Goal: Task Accomplishment & Management: Manage account settings

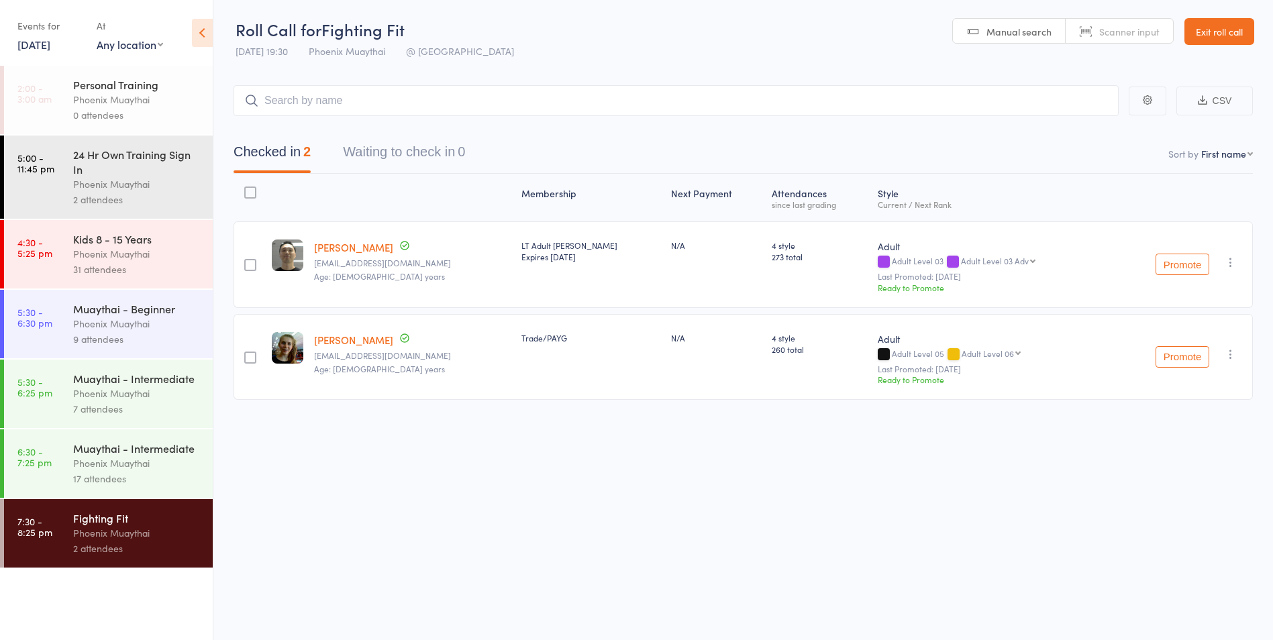
click at [172, 477] on div "17 attendees" at bounding box center [137, 478] width 128 height 15
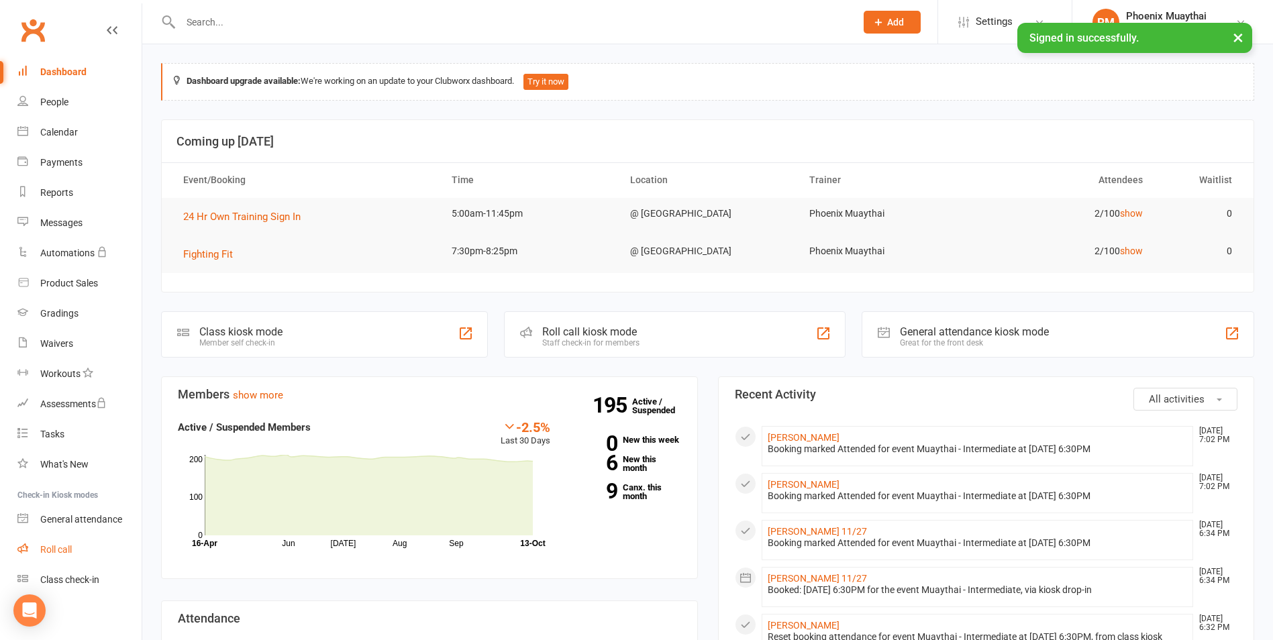
click at [55, 546] on div "Roll call" at bounding box center [56, 549] width 32 height 11
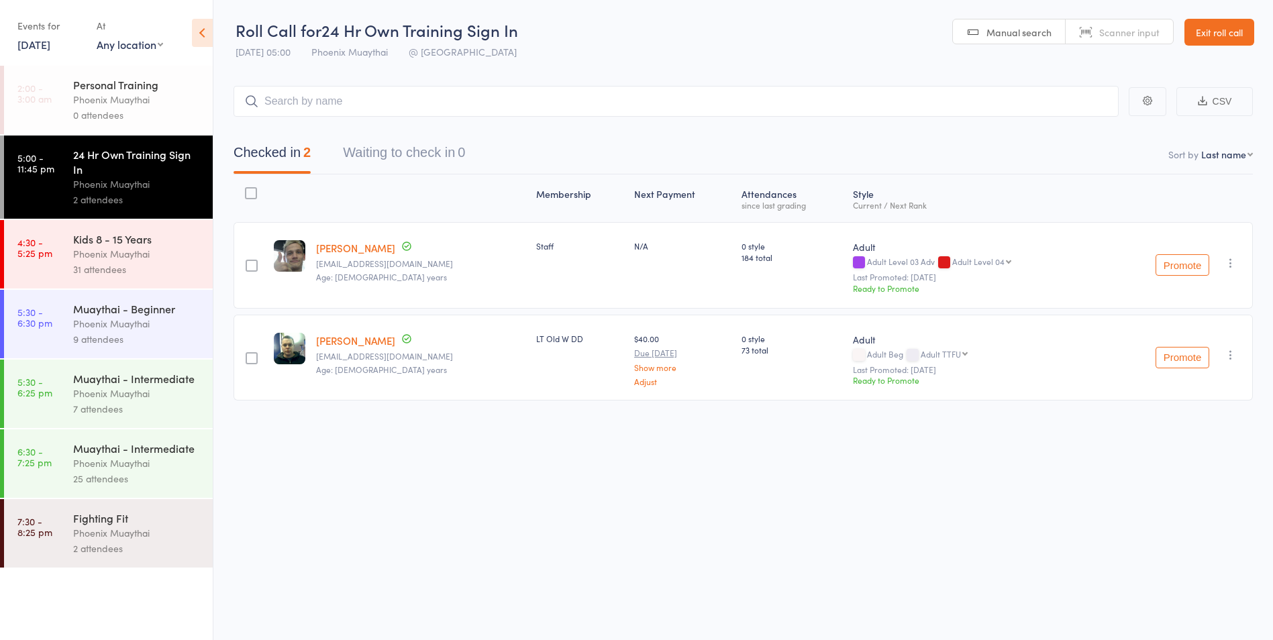
click at [138, 478] on div "25 attendees" at bounding box center [137, 478] width 128 height 15
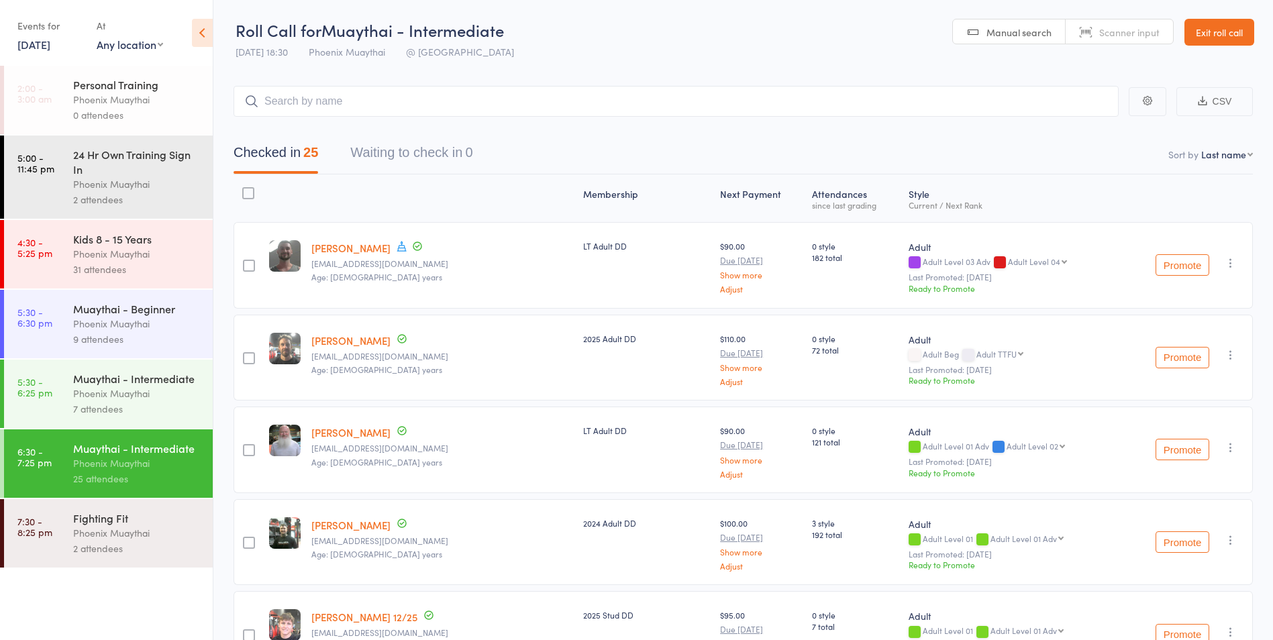
click at [1219, 161] on nav "Checked in 25 Waiting to check in 0" at bounding box center [743, 156] width 1052 height 36
click at [1217, 157] on select "First name Last name Birthday today? Behind on payments? Check in time Next pay…" at bounding box center [1228, 154] width 52 height 13
select select "0"
click at [1202, 148] on select "First name Last name Birthday today? Behind on payments? Check in time Next pay…" at bounding box center [1228, 154] width 52 height 13
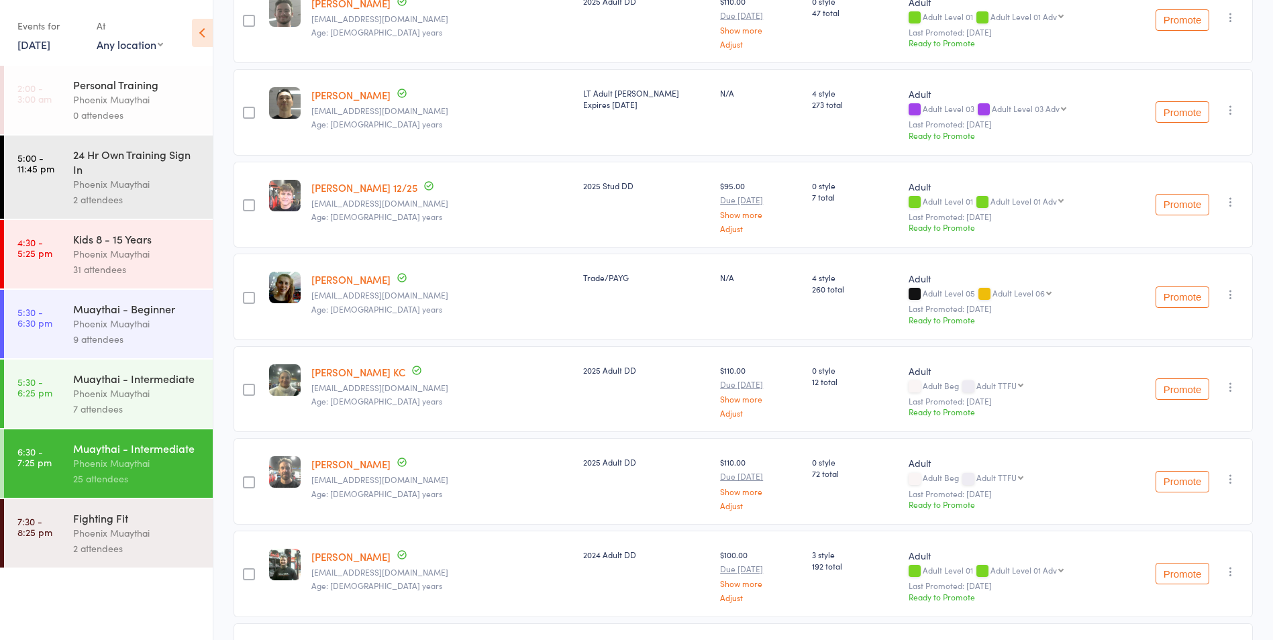
scroll to position [1745, 0]
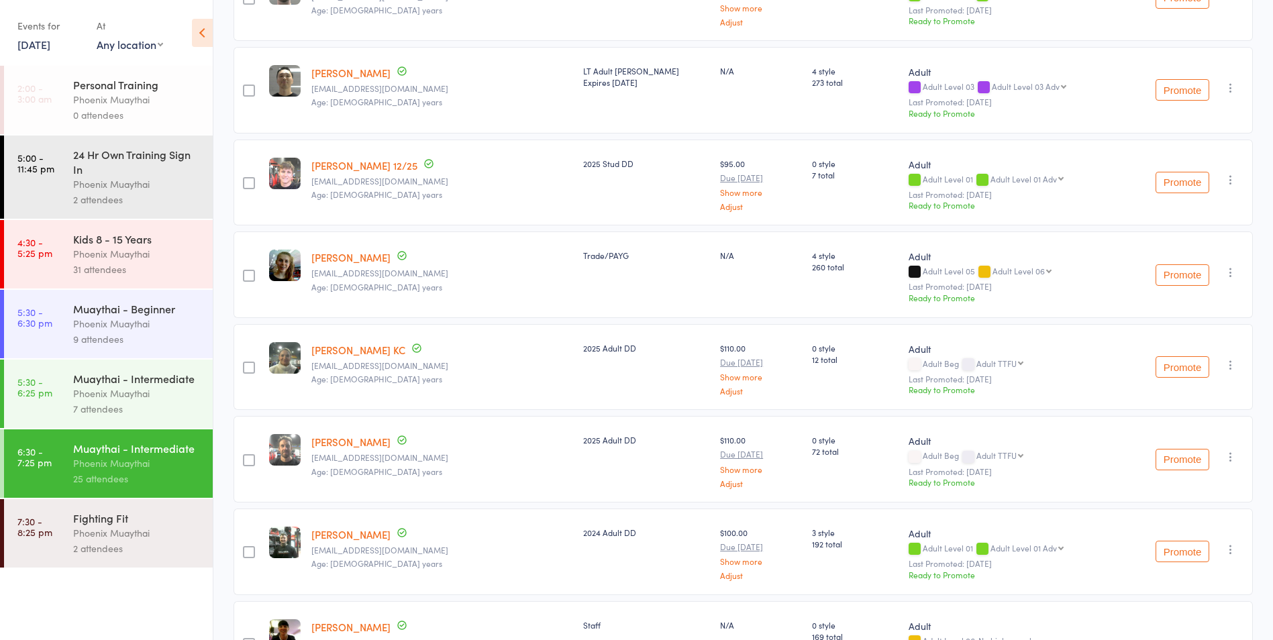
click at [247, 464] on div at bounding box center [249, 460] width 12 height 12
click at [246, 456] on input "checkbox" at bounding box center [246, 456] width 0 height 0
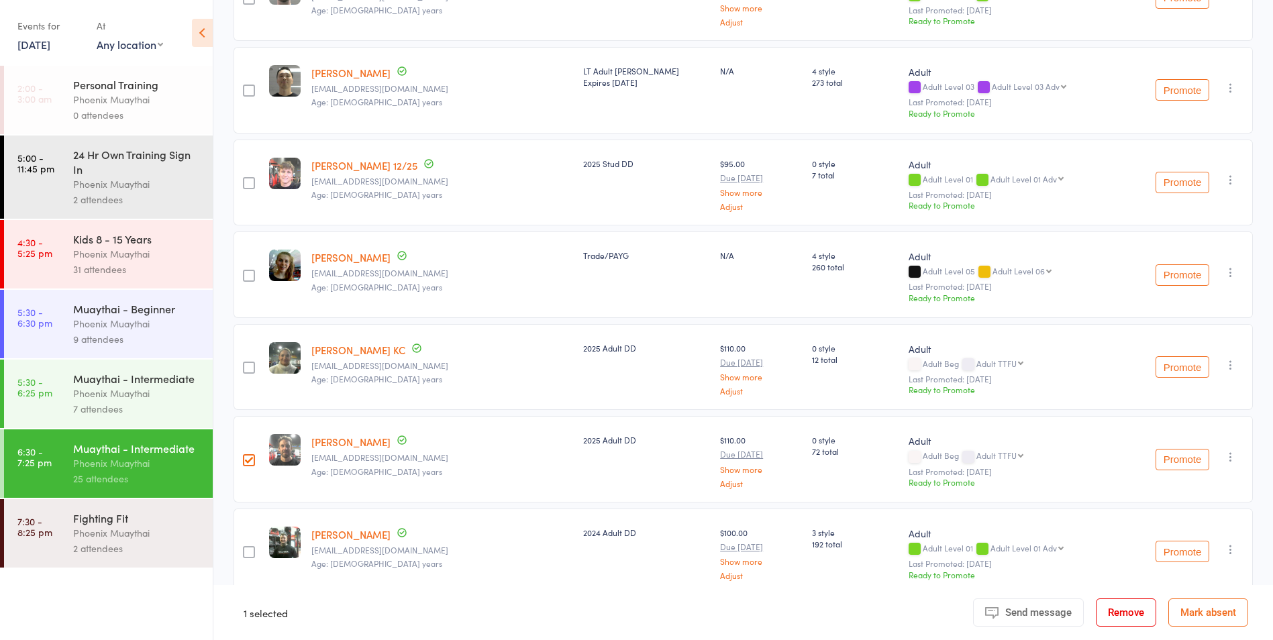
click at [1127, 614] on button "Remove" at bounding box center [1126, 613] width 60 height 28
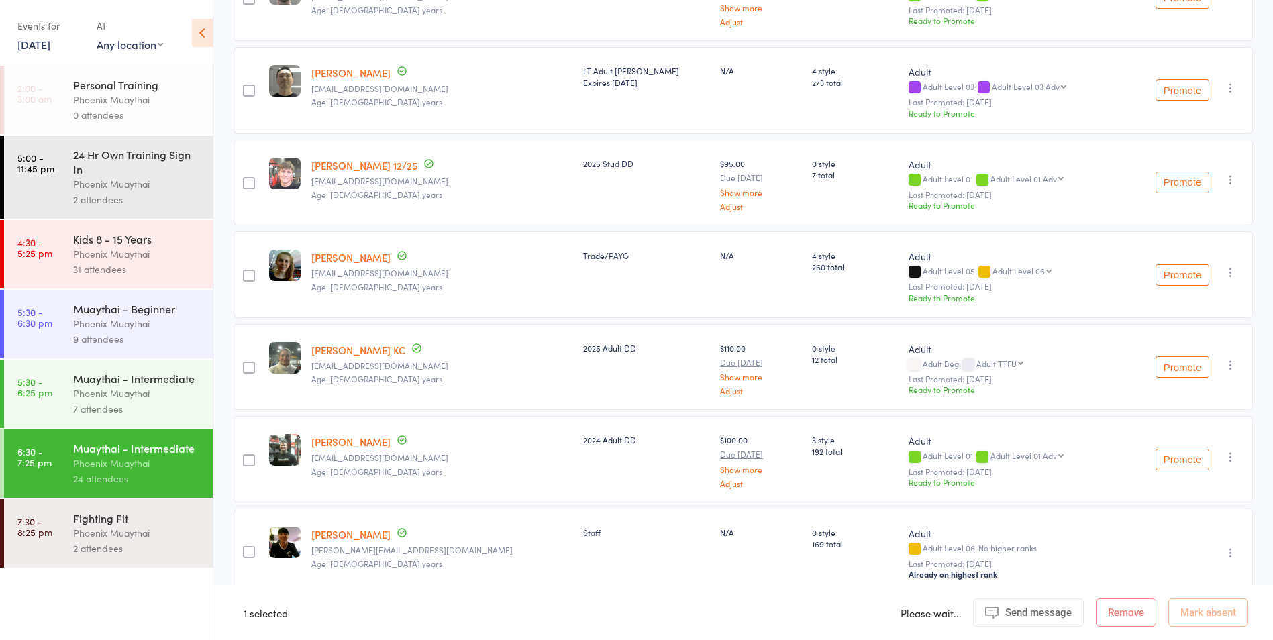
scroll to position [1852, 0]
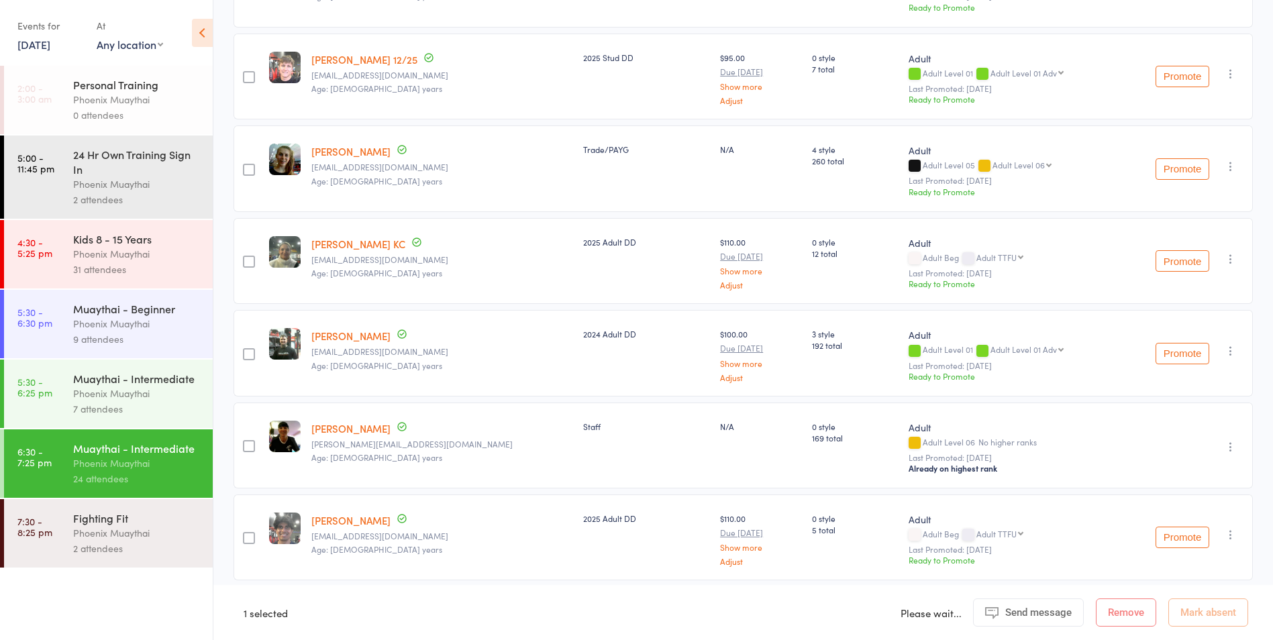
click at [109, 533] on div "Phoenix Muaythai" at bounding box center [137, 533] width 128 height 15
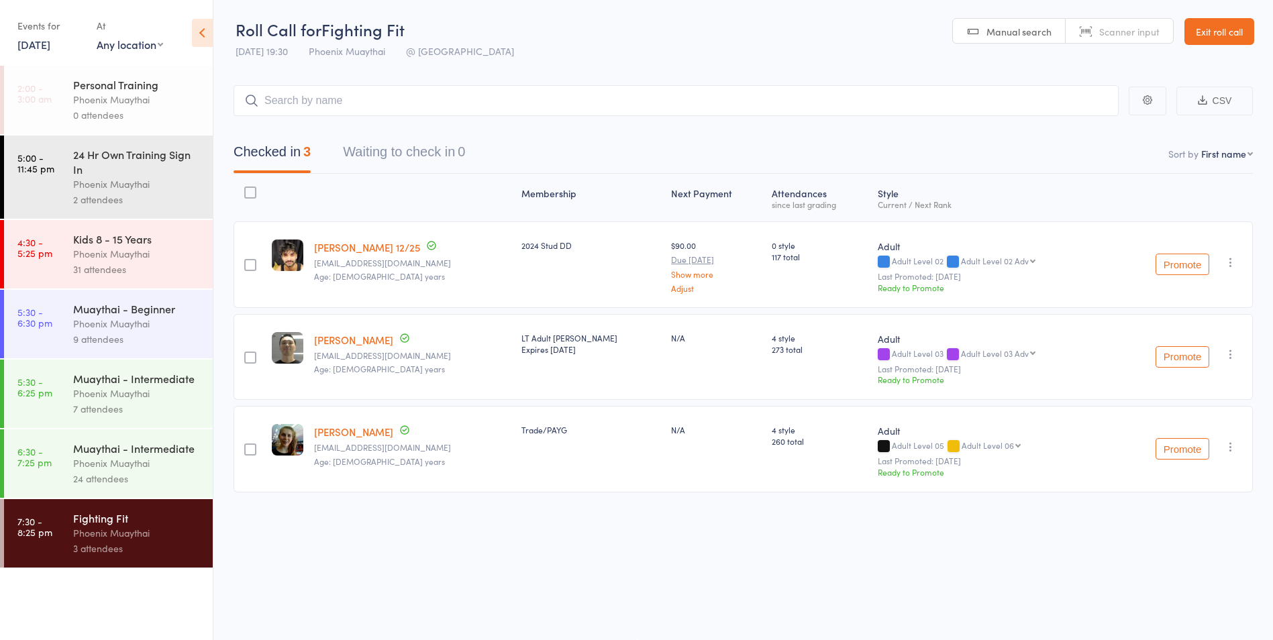
click at [130, 459] on div "Phoenix Muaythai" at bounding box center [137, 463] width 128 height 15
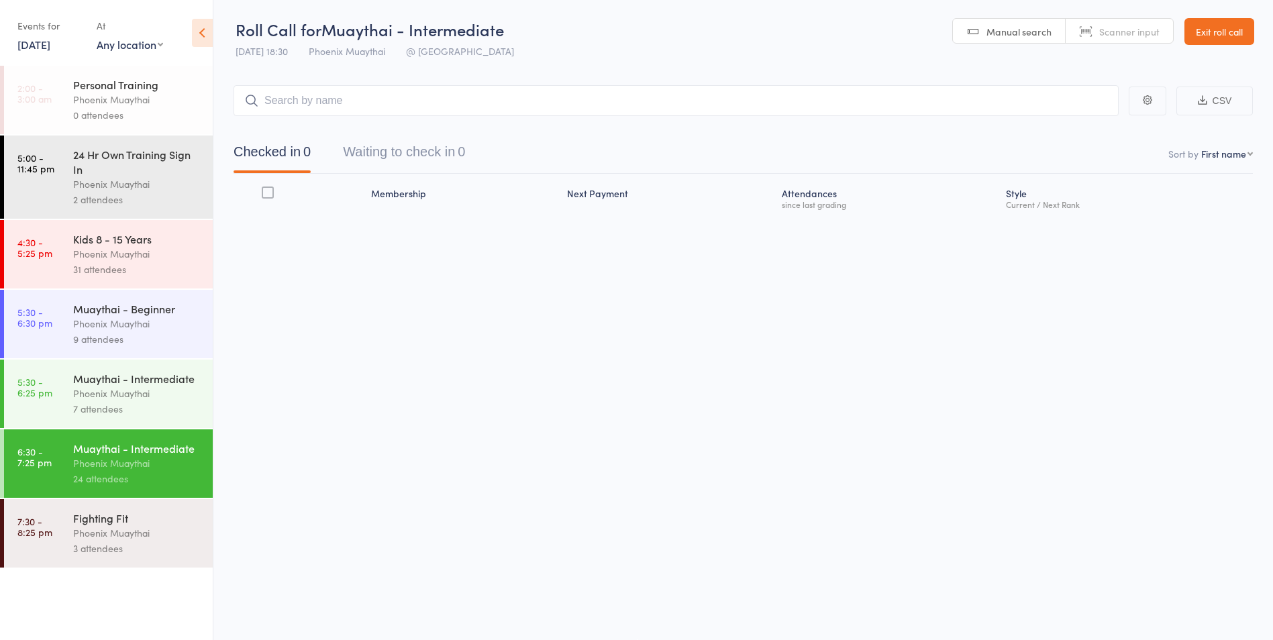
click at [126, 540] on div "Phoenix Muaythai" at bounding box center [137, 533] width 128 height 15
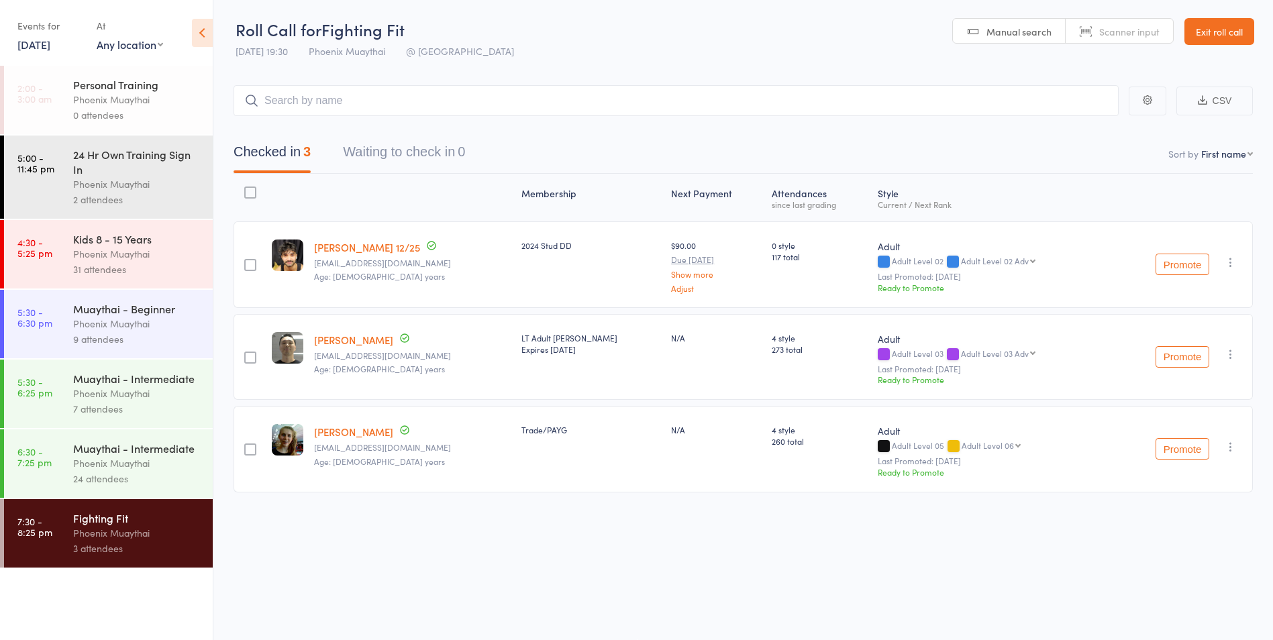
click at [113, 454] on div "Muaythai - Intermediate" at bounding box center [137, 448] width 128 height 15
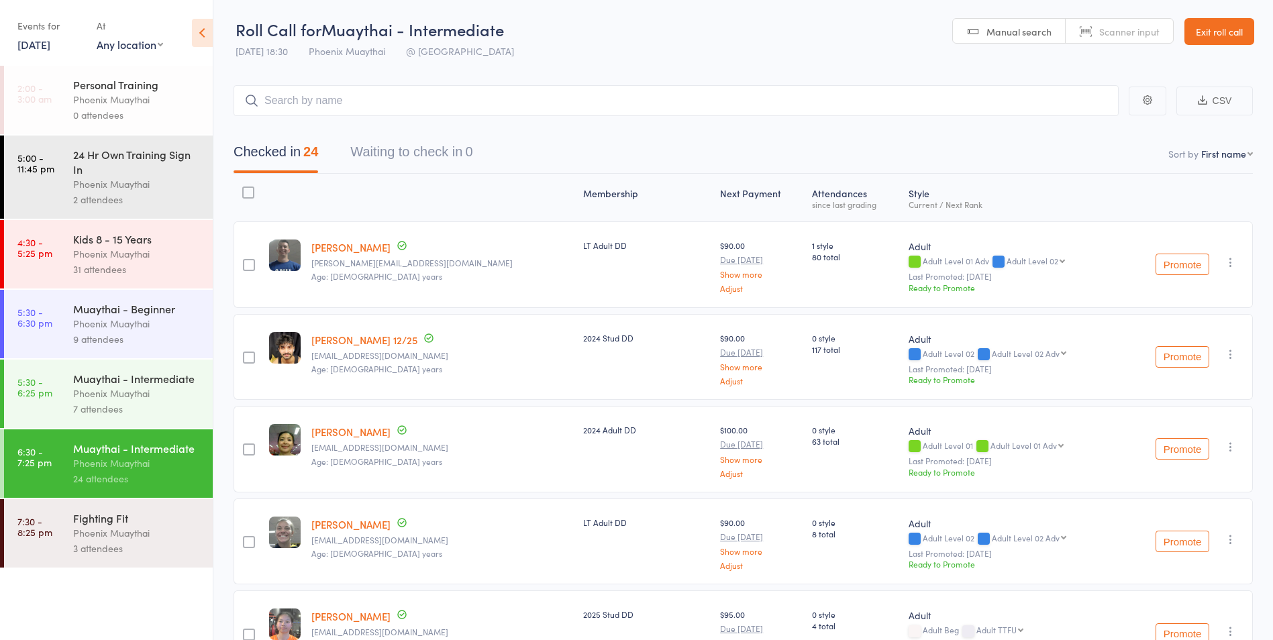
click at [91, 522] on div "Fighting Fit" at bounding box center [137, 518] width 128 height 15
